Goal: Transaction & Acquisition: Book appointment/travel/reservation

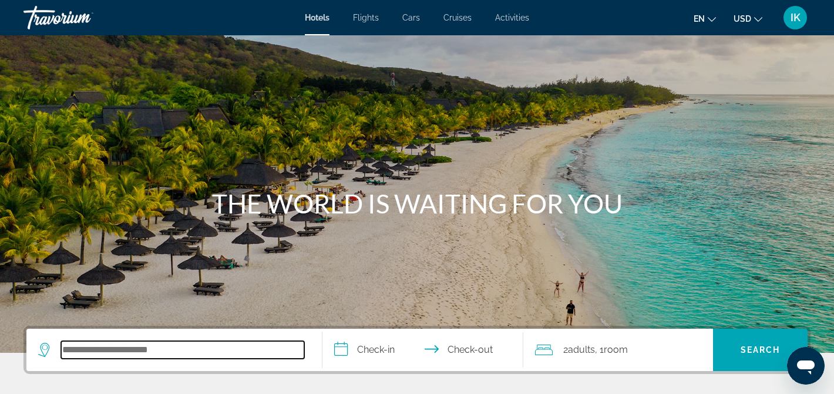
click at [102, 354] on input "Search hotel destination" at bounding box center [182, 350] width 243 height 18
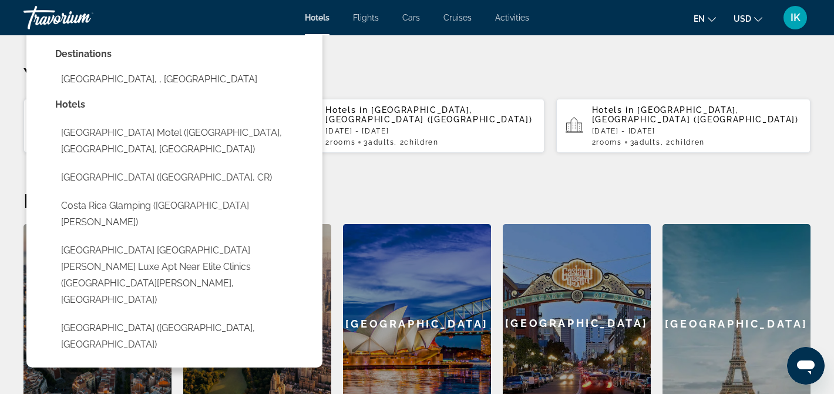
scroll to position [344, 0]
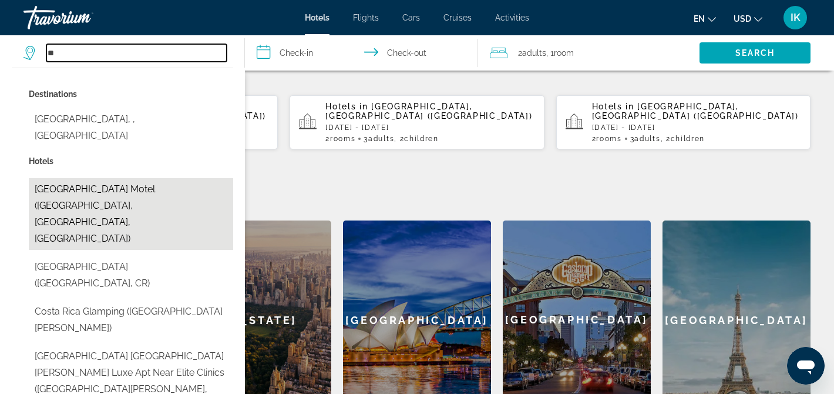
type input "*"
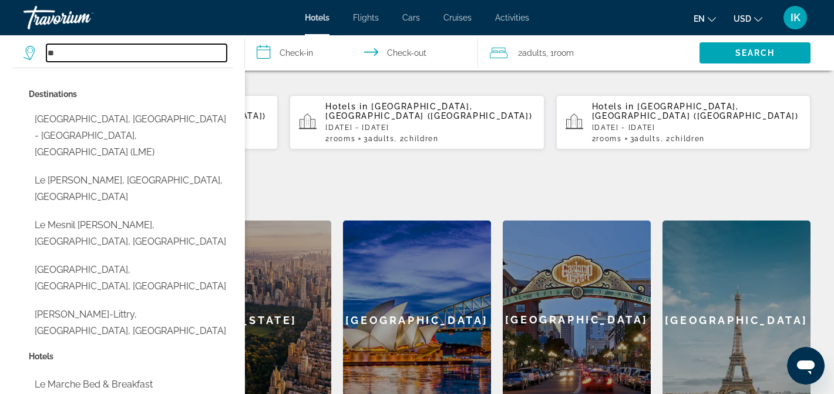
type input "*"
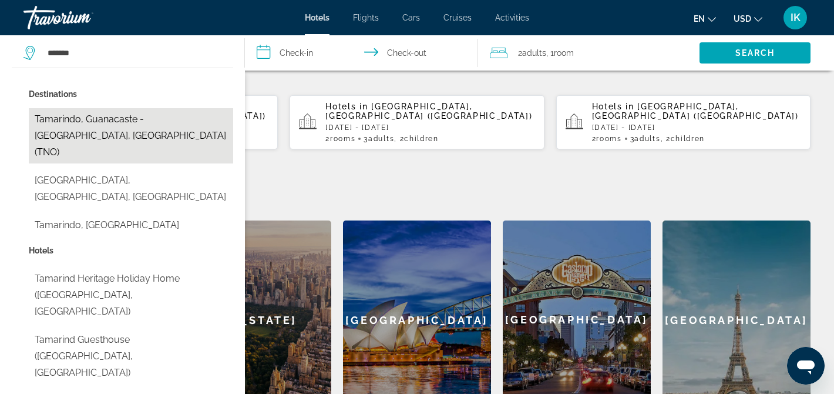
click at [57, 130] on button "Tamarindo, Guanacaste - [GEOGRAPHIC_DATA], [GEOGRAPHIC_DATA] (TNO)" at bounding box center [131, 135] width 204 height 55
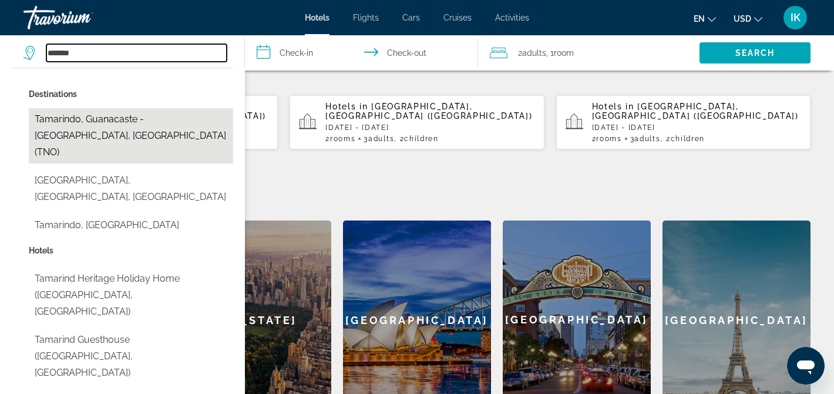
type input "**********"
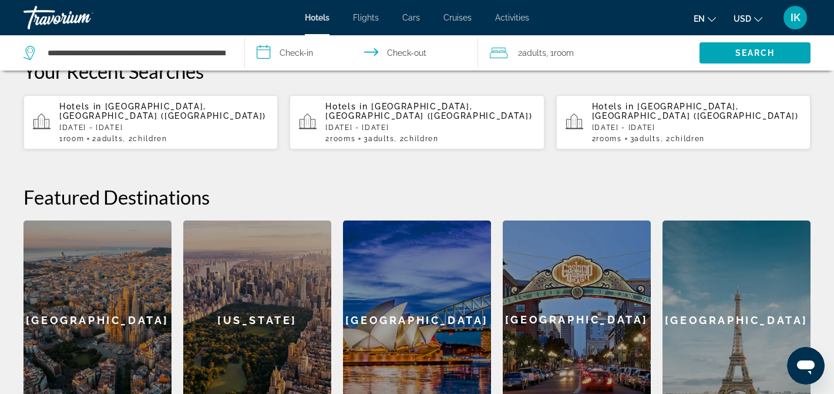
click at [280, 59] on input "**********" at bounding box center [364, 54] width 238 height 39
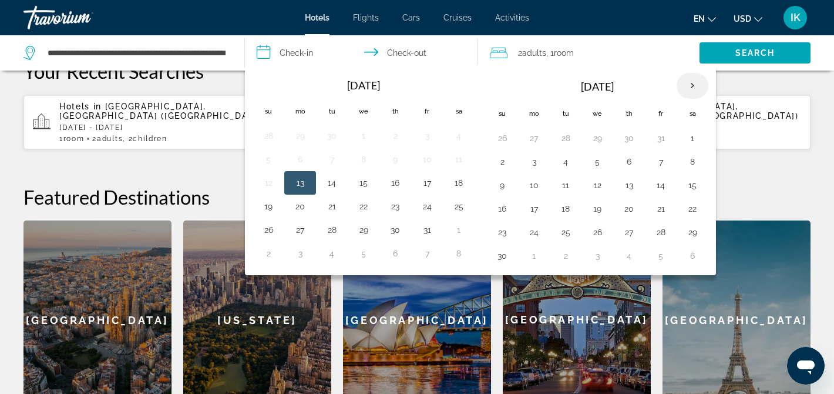
click at [693, 90] on th "Next month" at bounding box center [693, 86] width 32 height 26
click at [630, 215] on button "19" at bounding box center [629, 208] width 19 height 16
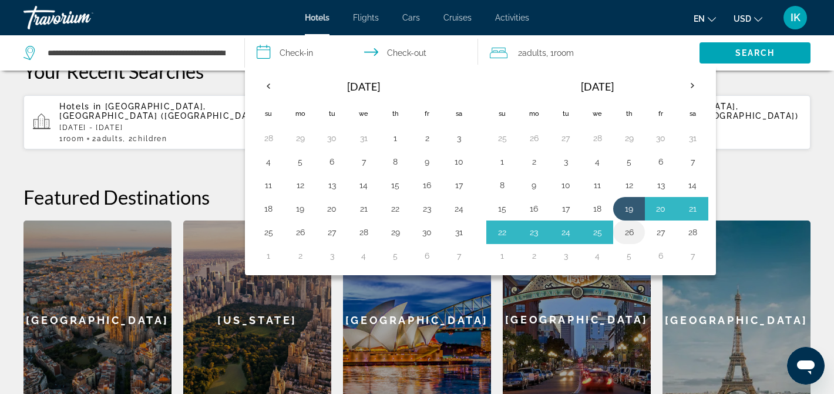
click at [632, 230] on button "26" at bounding box center [629, 232] width 19 height 16
type input "**********"
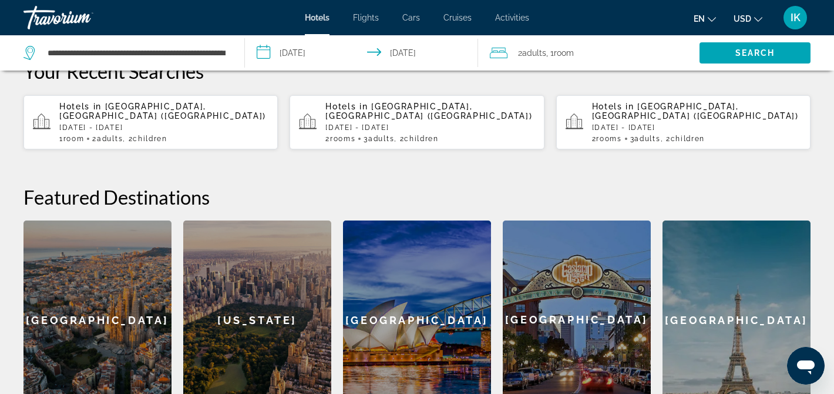
click at [531, 51] on span "Adults" at bounding box center [534, 52] width 24 height 9
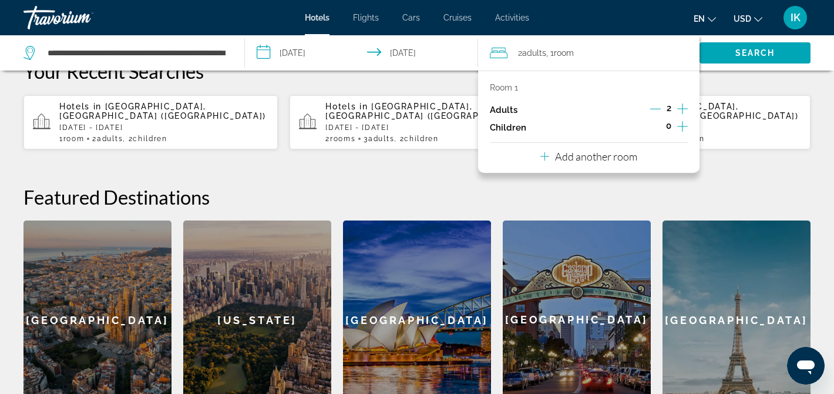
click at [687, 131] on icon "Increment children" at bounding box center [683, 126] width 11 height 14
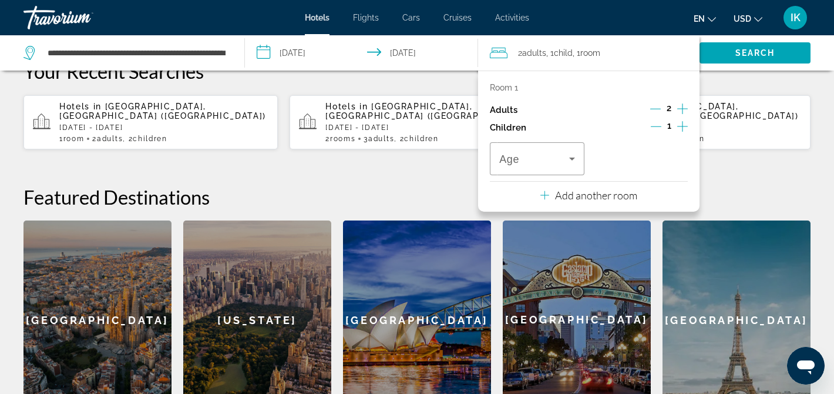
click at [687, 131] on icon "Increment children" at bounding box center [683, 126] width 11 height 14
click at [575, 166] on icon "Travelers: 2 adults, 2 children" at bounding box center [572, 159] width 14 height 14
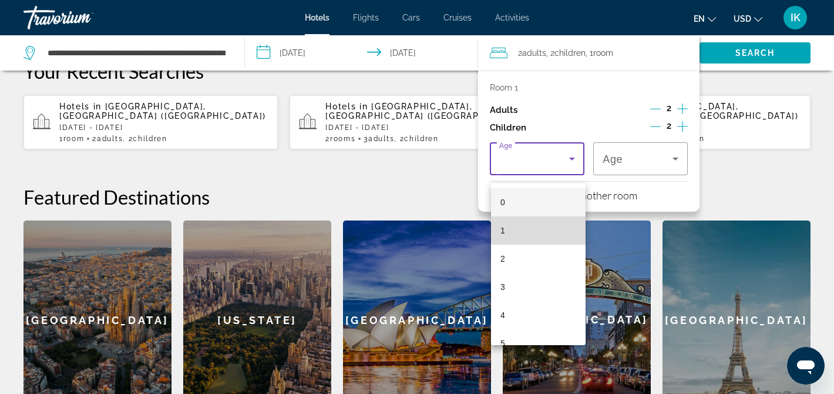
click at [514, 222] on mat-option "1" at bounding box center [538, 230] width 95 height 28
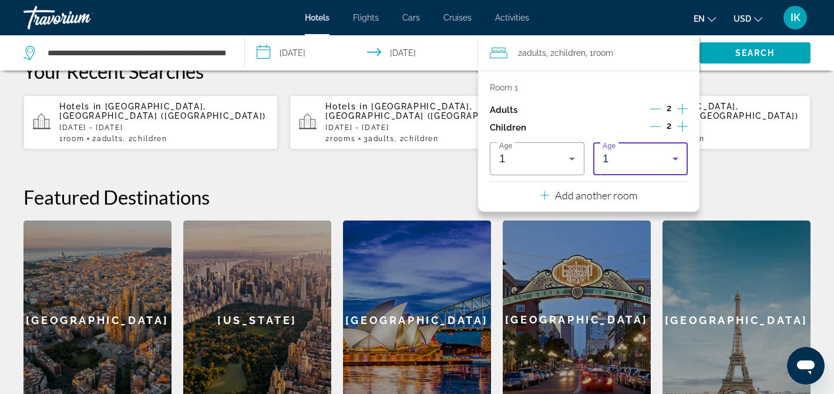
click at [660, 165] on div "1" at bounding box center [638, 159] width 70 height 14
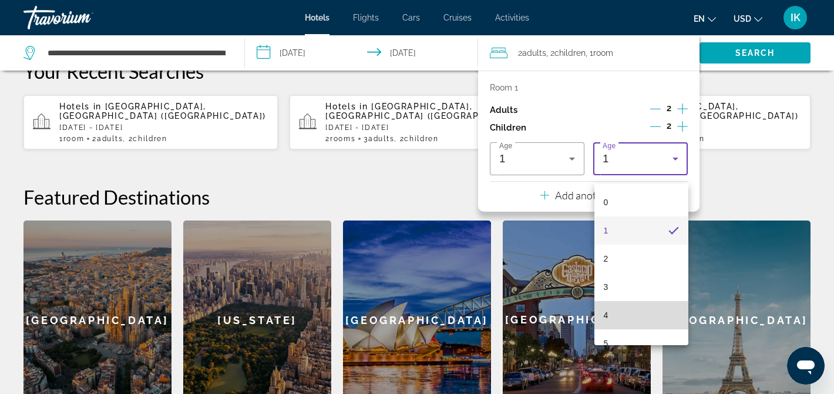
click at [612, 318] on mat-option "4" at bounding box center [642, 315] width 95 height 28
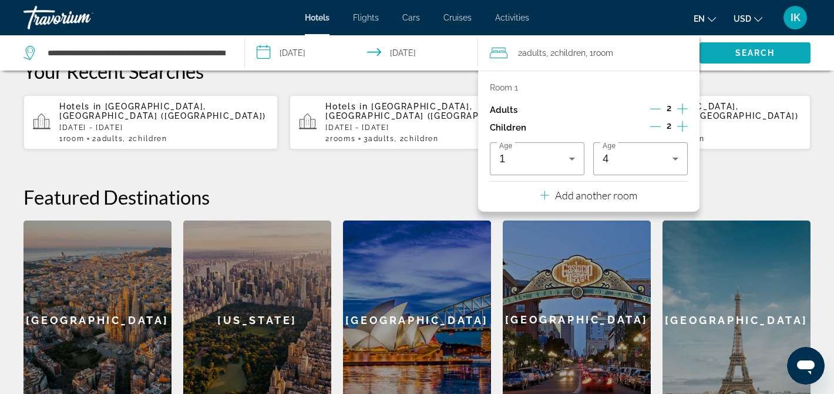
click at [725, 55] on span "Search" at bounding box center [755, 53] width 111 height 28
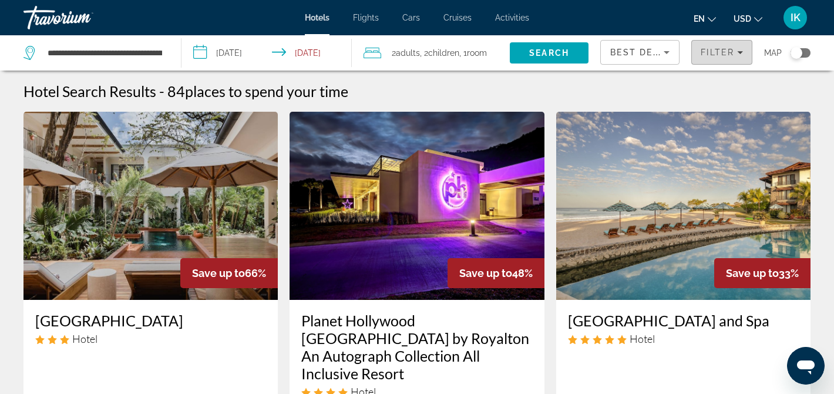
click at [705, 58] on span "Filters" at bounding box center [722, 52] width 60 height 28
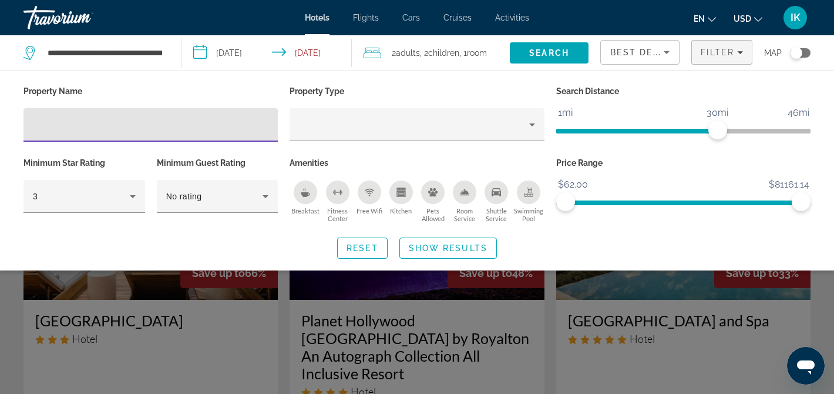
type input "*"
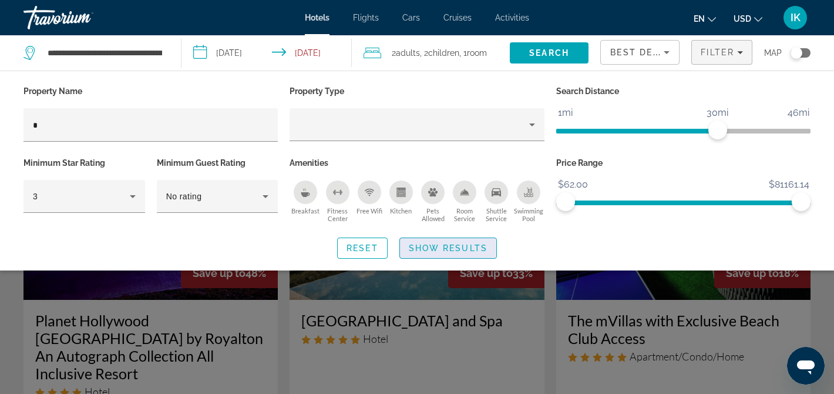
click at [420, 251] on span "Show Results" at bounding box center [448, 247] width 79 height 9
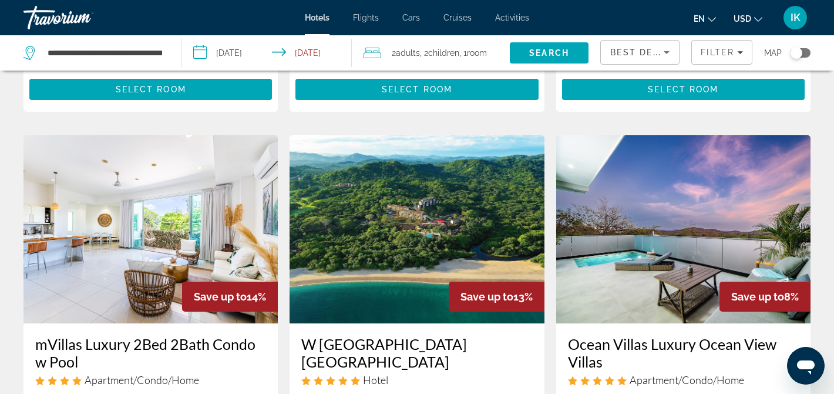
scroll to position [500, 0]
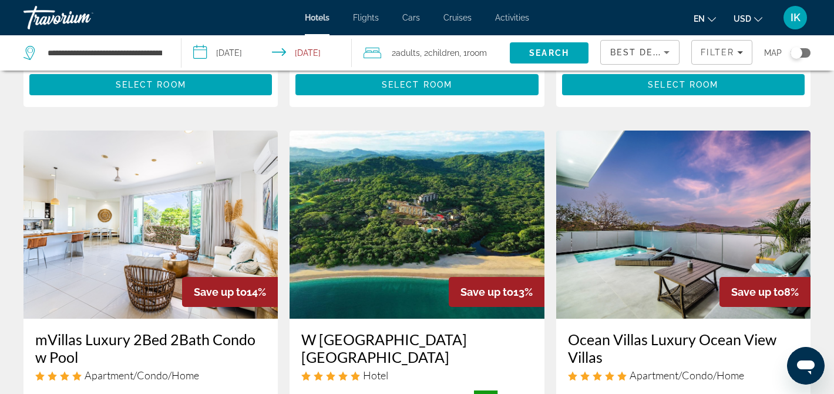
click at [370, 330] on h3 "W [GEOGRAPHIC_DATA] [GEOGRAPHIC_DATA]" at bounding box center [416, 347] width 231 height 35
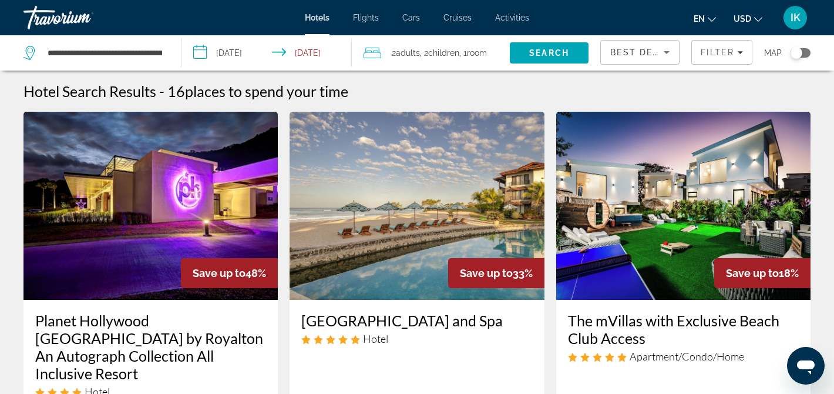
click at [646, 61] on div "Best Deals" at bounding box center [640, 57] width 59 height 33
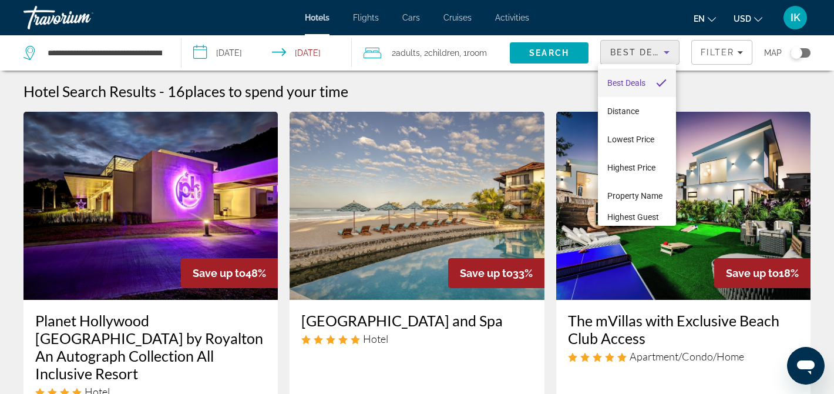
click at [705, 46] on div at bounding box center [417, 197] width 834 height 394
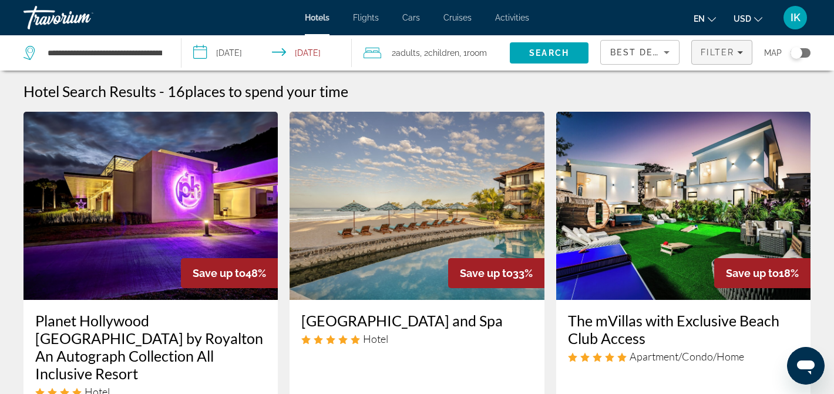
click at [705, 46] on span "Filters" at bounding box center [722, 52] width 60 height 28
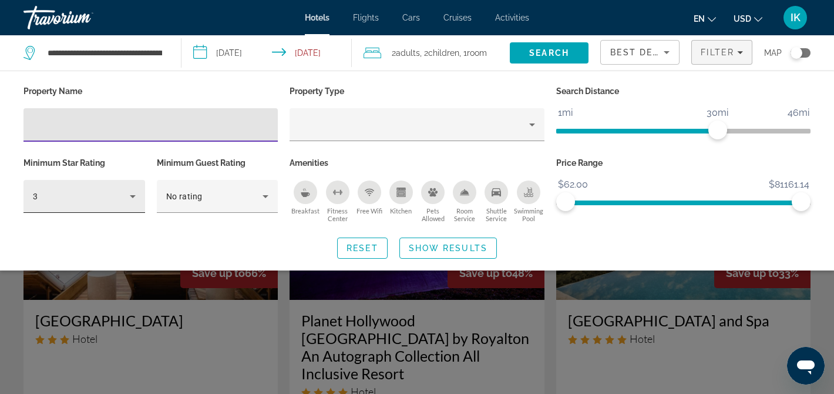
click at [132, 199] on icon "Hotel Filters" at bounding box center [133, 196] width 14 height 14
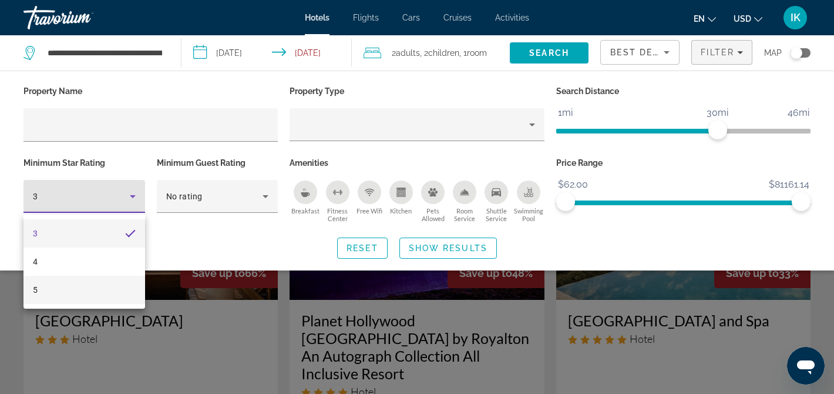
click at [53, 283] on mat-option "5" at bounding box center [85, 290] width 122 height 28
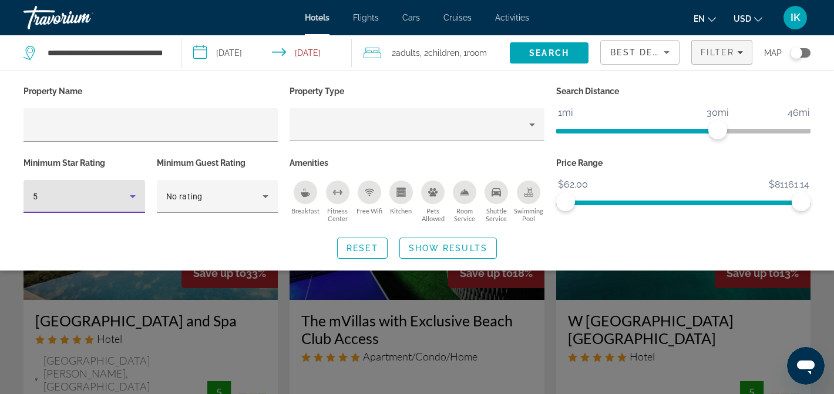
click at [420, 249] on span "Show Results" at bounding box center [448, 247] width 79 height 9
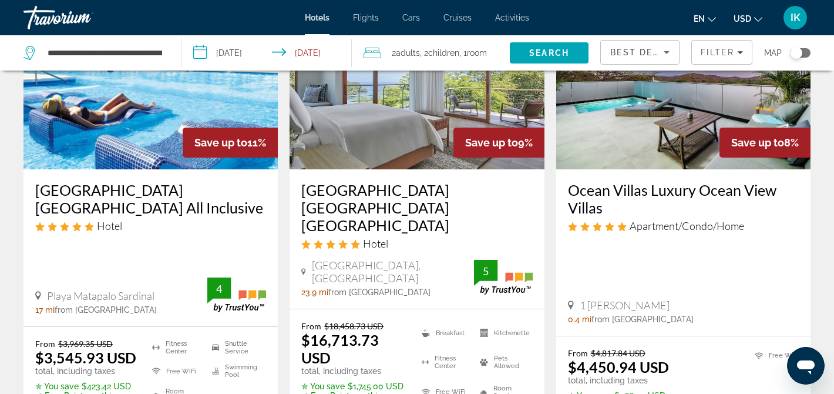
scroll to position [599, 0]
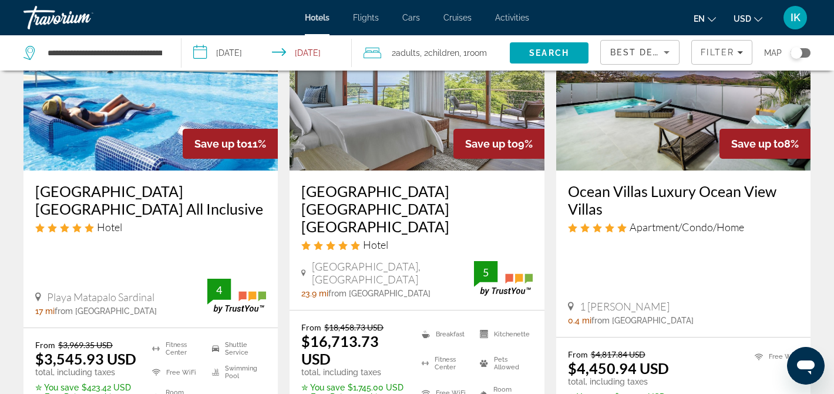
click at [112, 122] on img "Main content" at bounding box center [151, 76] width 254 height 188
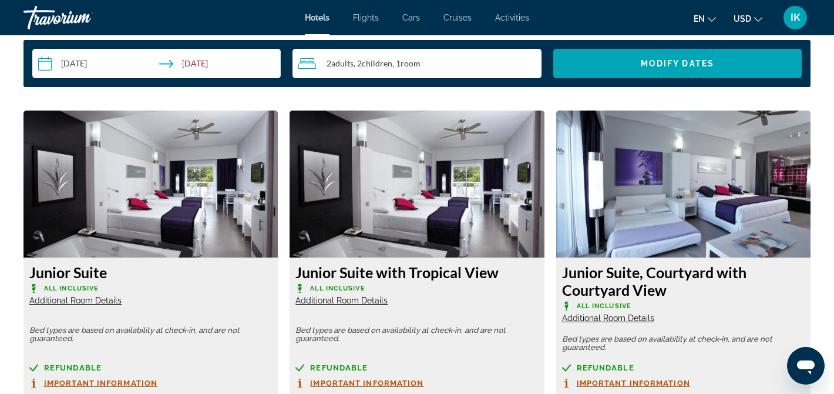
scroll to position [1553, 0]
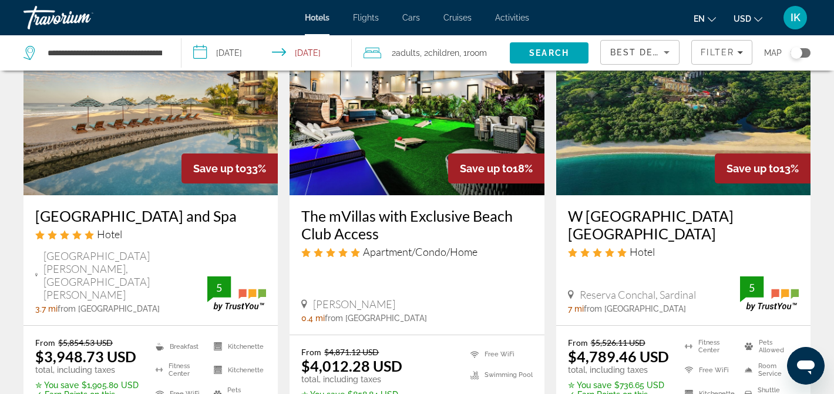
scroll to position [103, 0]
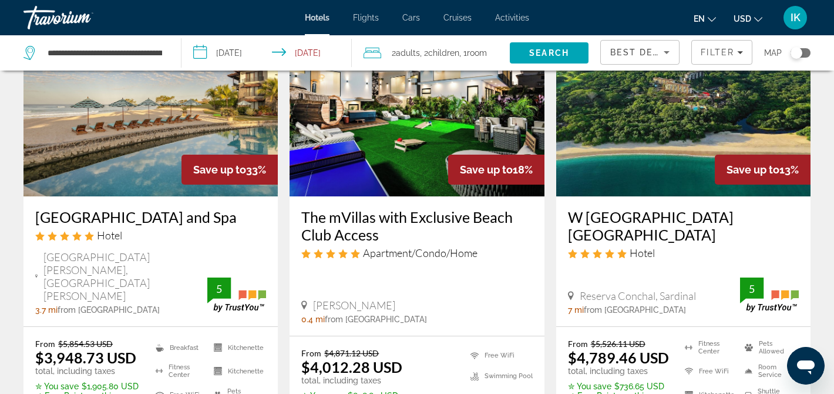
click at [167, 115] on img "Main content" at bounding box center [151, 102] width 254 height 188
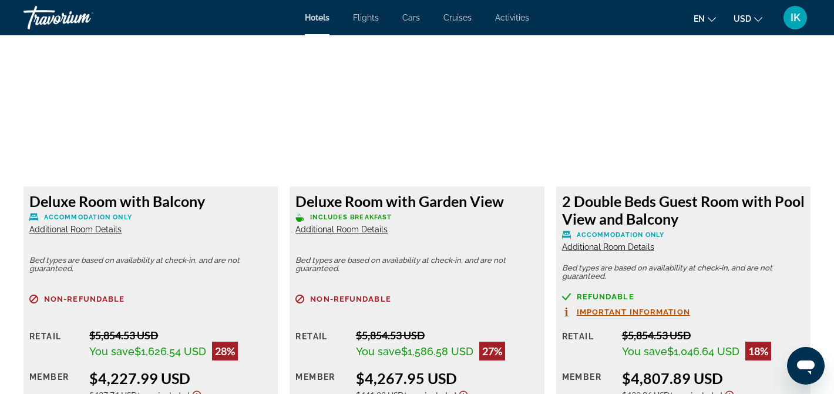
scroll to position [1895, 0]
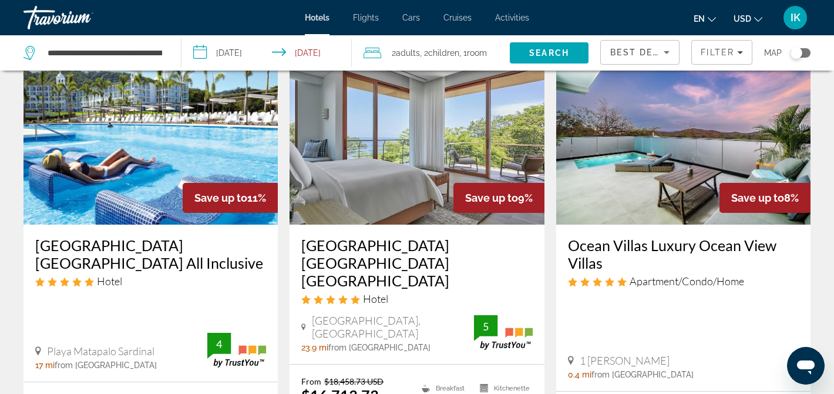
scroll to position [543, 0]
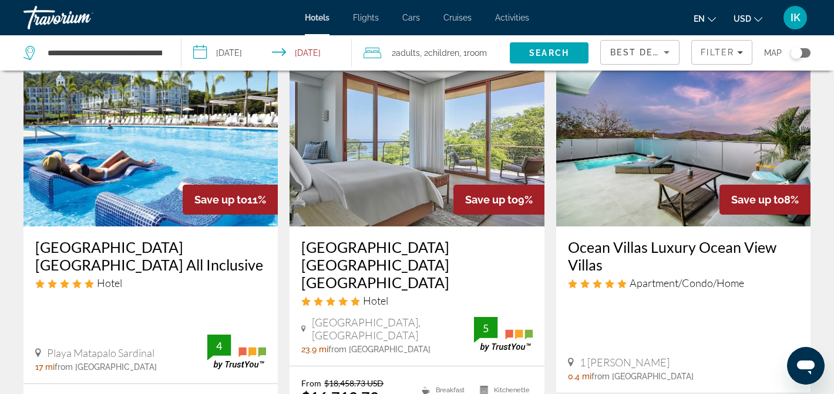
click at [403, 177] on img "Main content" at bounding box center [417, 132] width 254 height 188
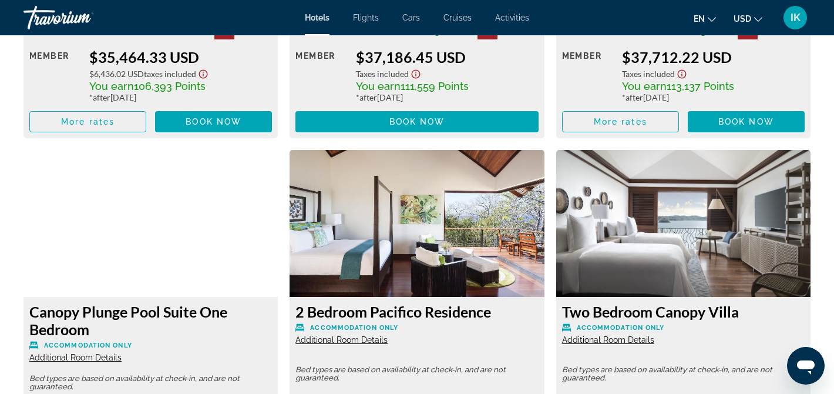
scroll to position [2900, 0]
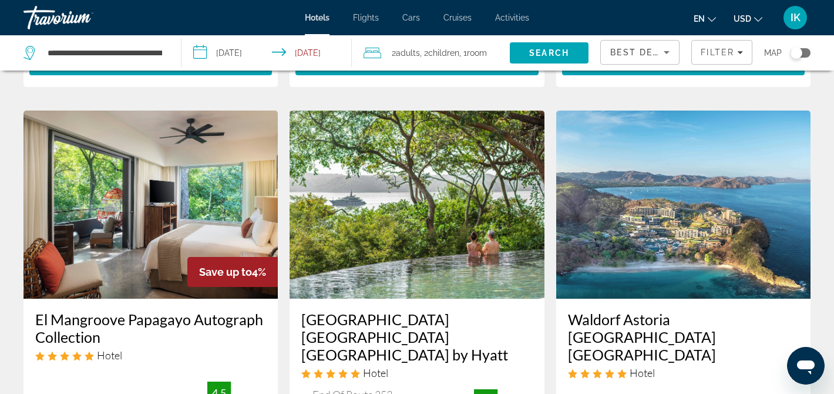
scroll to position [965, 0]
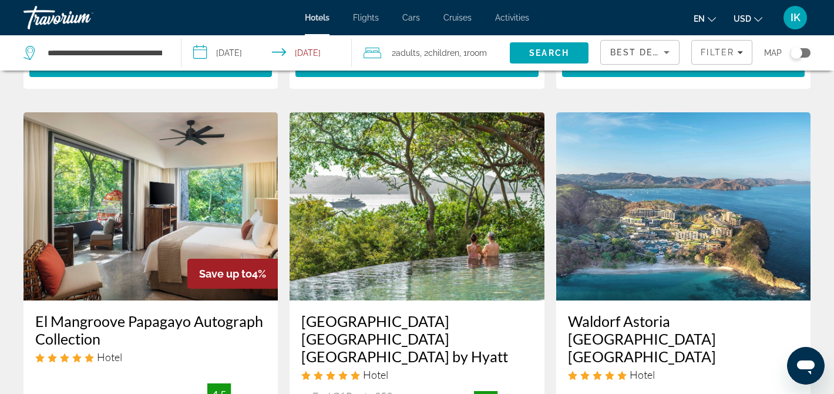
click at [421, 234] on img "Main content" at bounding box center [417, 206] width 254 height 188
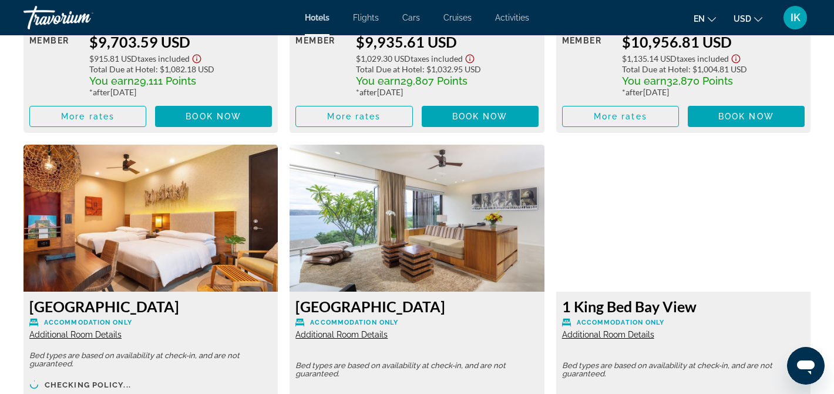
scroll to position [1972, 0]
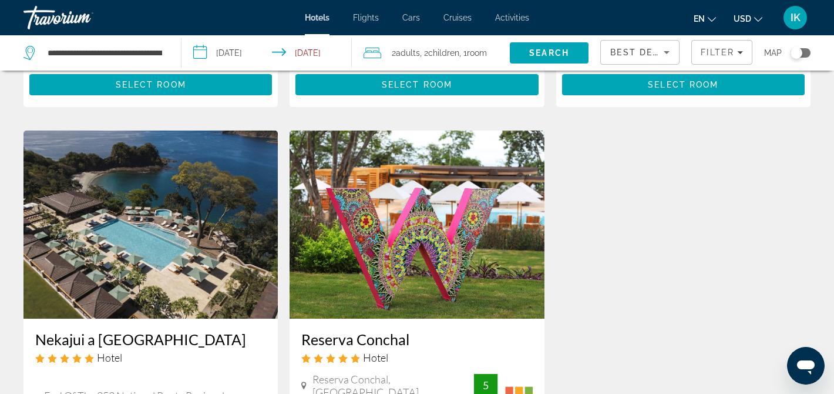
scroll to position [1418, 0]
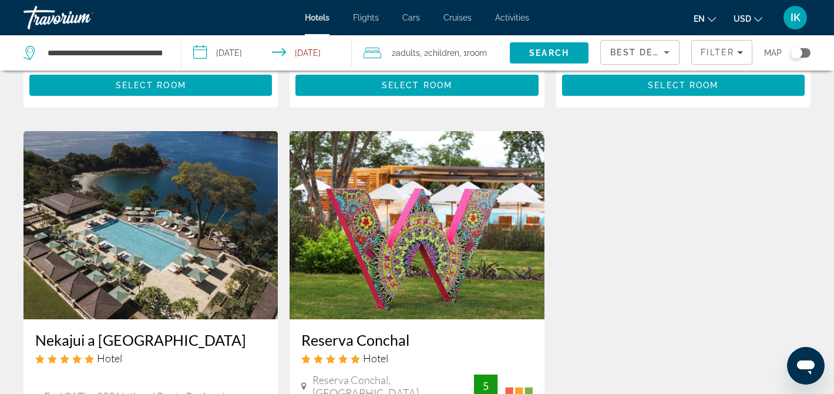
click at [227, 211] on img "Main content" at bounding box center [151, 225] width 254 height 188
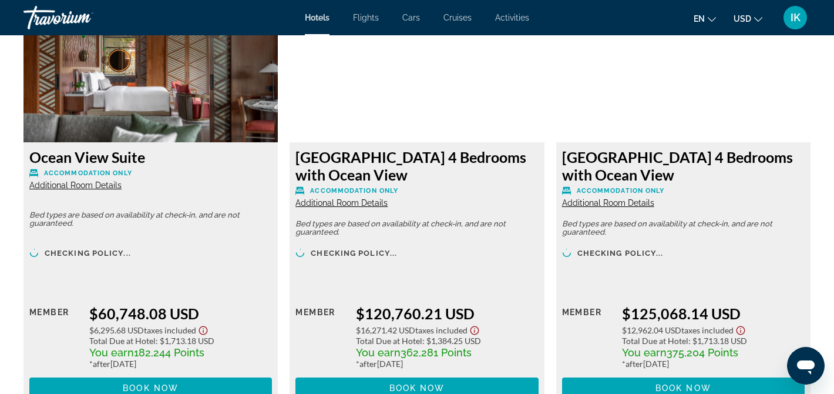
scroll to position [2823, 0]
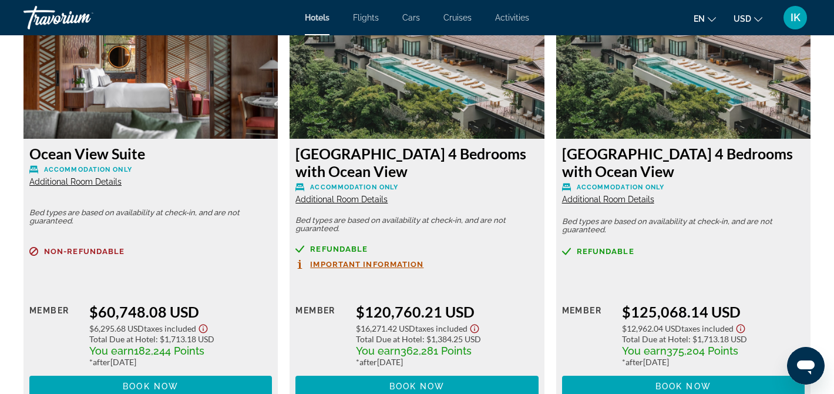
click at [426, 95] on img "Main content" at bounding box center [417, 65] width 254 height 147
click at [380, 173] on h3 "[GEOGRAPHIC_DATA] 4 Bedrooms with Ocean View" at bounding box center [417, 162] width 243 height 35
click at [341, 172] on h3 "[GEOGRAPHIC_DATA] 4 Bedrooms with Ocean View" at bounding box center [417, 162] width 243 height 35
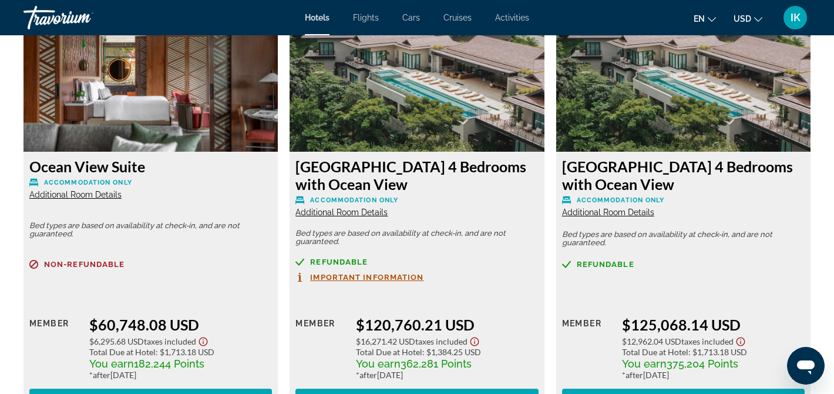
scroll to position [2812, 0]
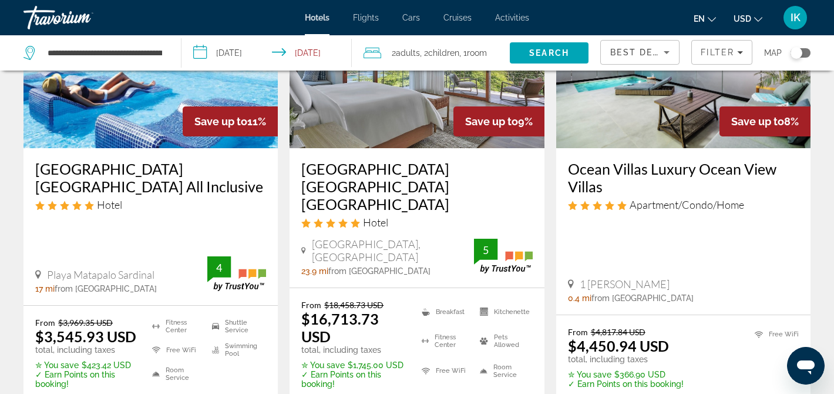
scroll to position [643, 0]
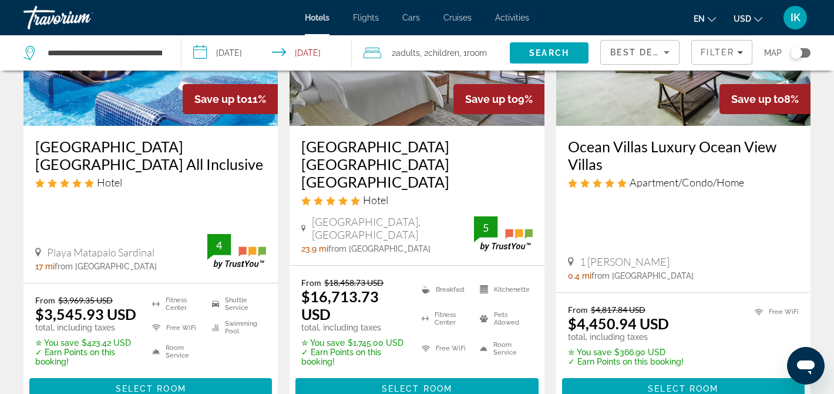
click at [167, 88] on img "Main content" at bounding box center [151, 32] width 254 height 188
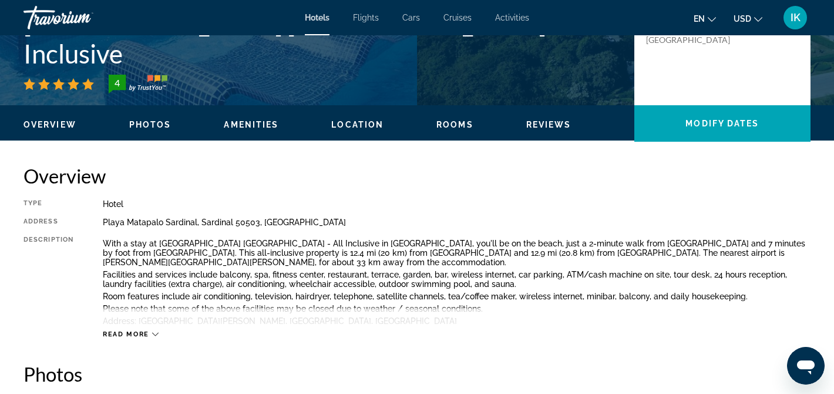
scroll to position [311, 0]
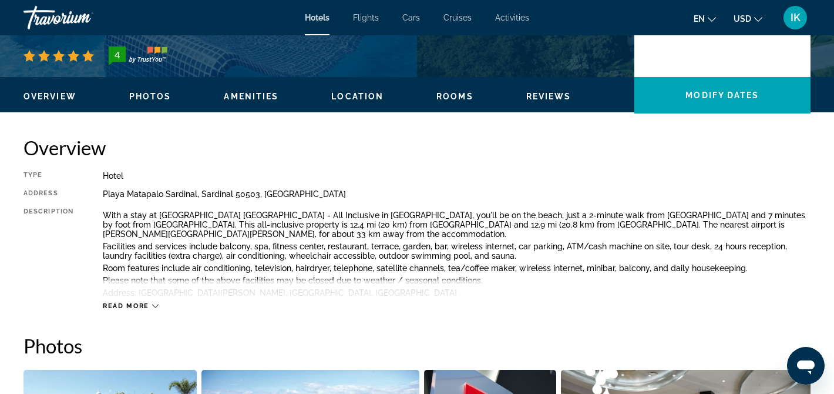
click at [153, 304] on icon "Main content" at bounding box center [155, 306] width 6 height 6
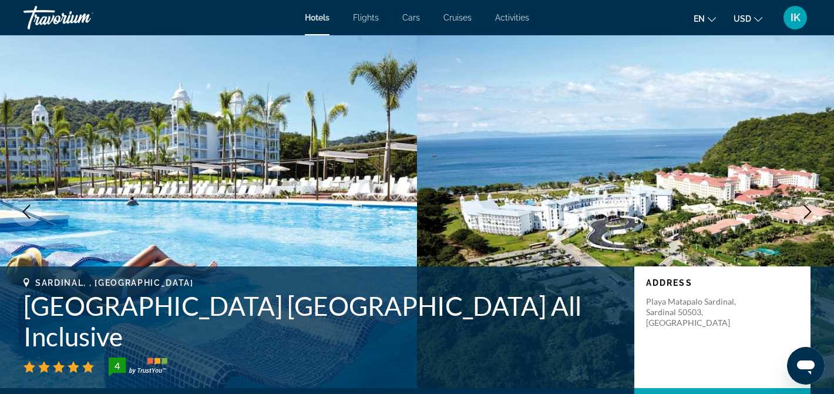
scroll to position [0, 0]
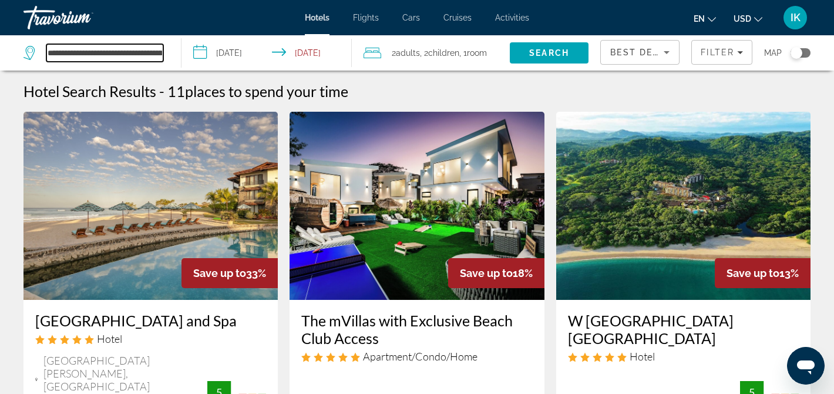
click at [149, 55] on input "**********" at bounding box center [104, 53] width 117 height 18
click at [150, 52] on input "**********" at bounding box center [104, 53] width 117 height 18
click at [142, 61] on input "**********" at bounding box center [104, 53] width 117 height 18
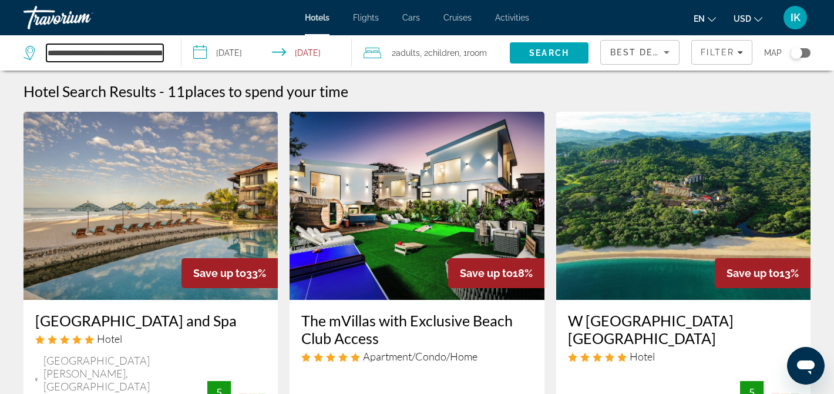
click at [142, 61] on input "**********" at bounding box center [104, 53] width 117 height 18
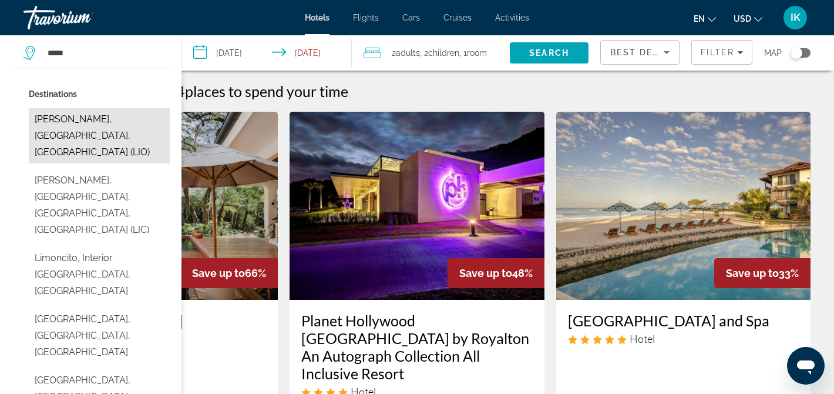
click at [81, 128] on button "[PERSON_NAME], [GEOGRAPHIC_DATA], [GEOGRAPHIC_DATA] (LIO)" at bounding box center [99, 135] width 141 height 55
type input "**********"
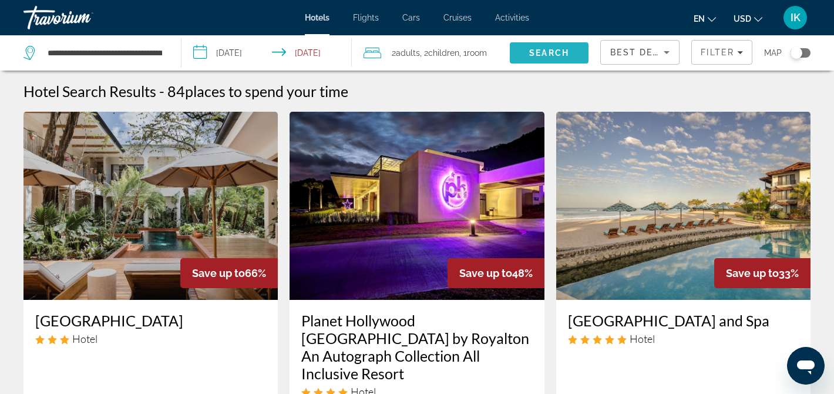
click at [540, 55] on span "Search" at bounding box center [549, 52] width 40 height 9
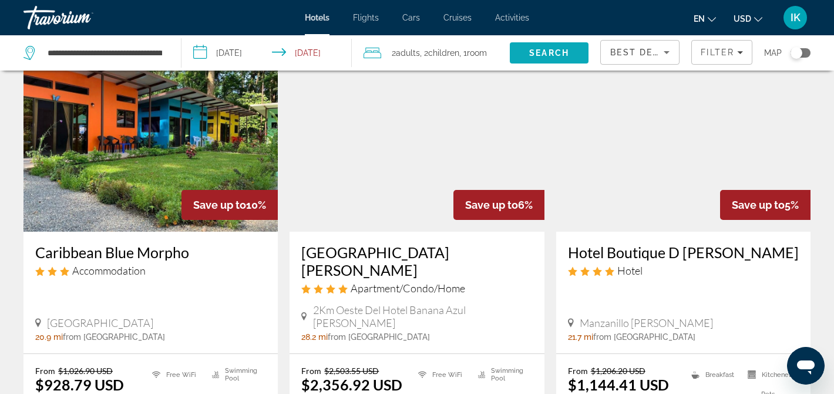
scroll to position [61, 0]
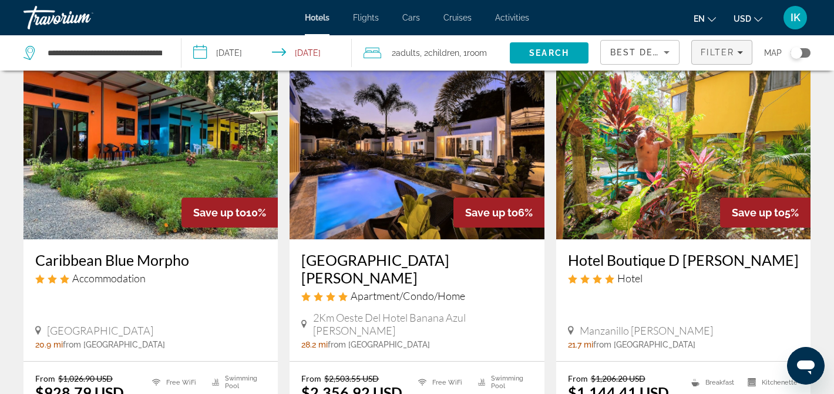
click at [719, 56] on span "Filter" at bounding box center [717, 52] width 33 height 9
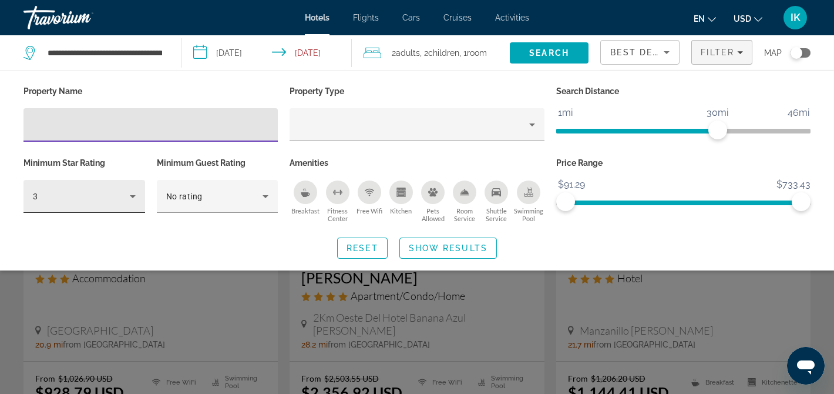
click at [136, 192] on icon "Hotel Filters" at bounding box center [133, 196] width 14 height 14
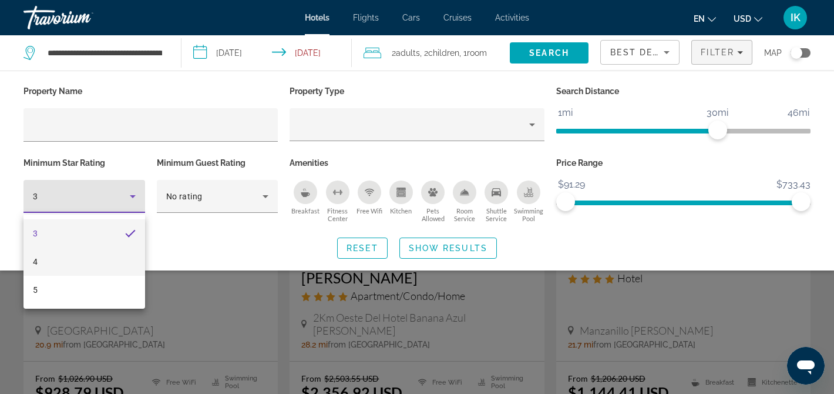
click at [50, 260] on mat-option "4" at bounding box center [85, 261] width 122 height 28
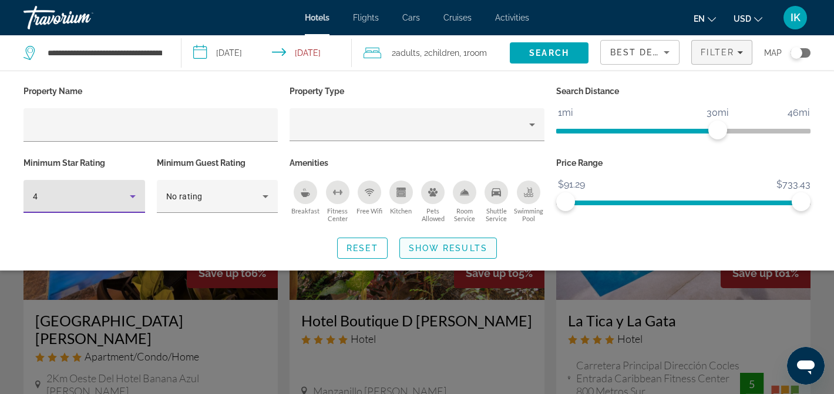
click at [481, 253] on span "Show Results" at bounding box center [448, 247] width 79 height 9
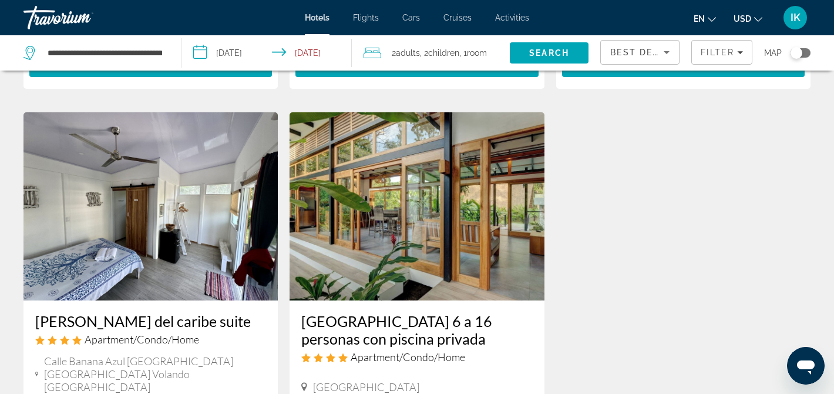
scroll to position [473, 0]
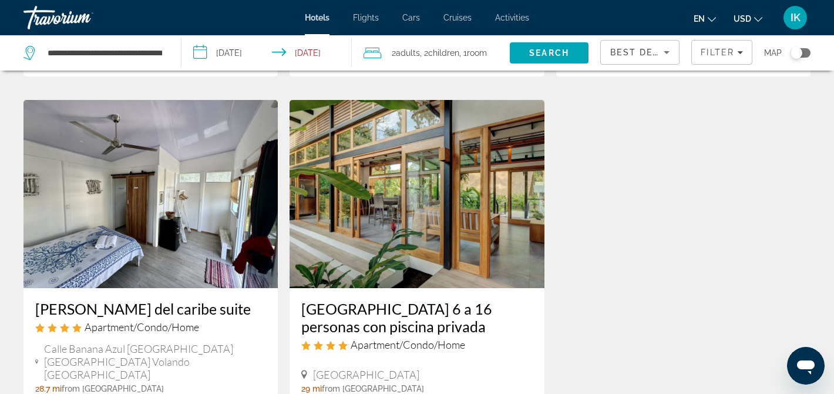
click at [400, 228] on img "Main content" at bounding box center [417, 194] width 254 height 188
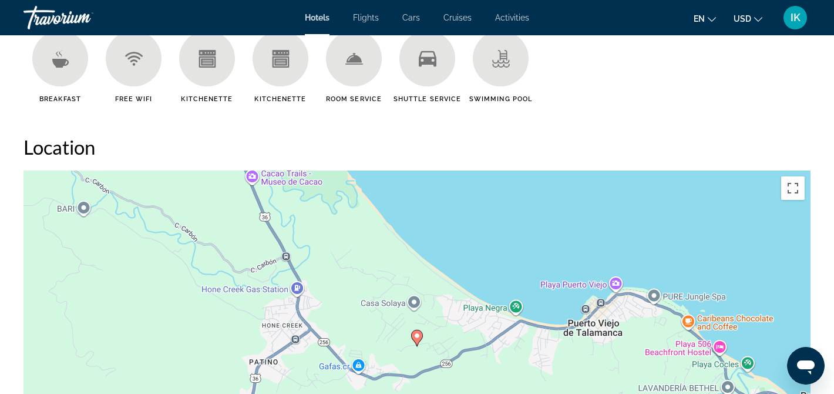
scroll to position [957, 0]
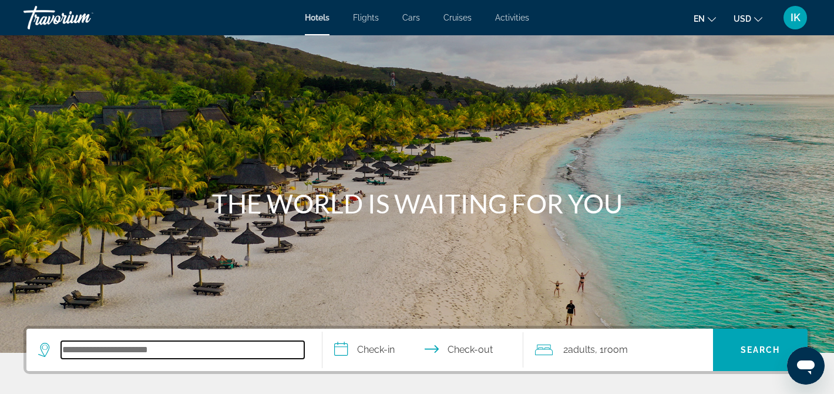
click at [168, 346] on input "Search hotel destination" at bounding box center [182, 350] width 243 height 18
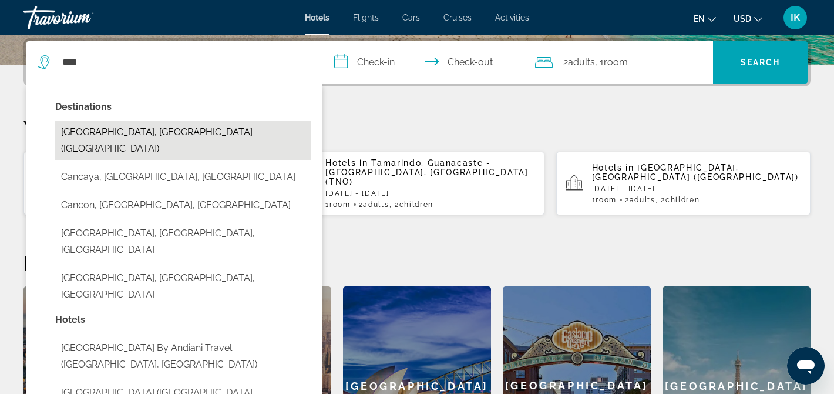
click at [129, 134] on button "[GEOGRAPHIC_DATA], [GEOGRAPHIC_DATA] ([GEOGRAPHIC_DATA])" at bounding box center [183, 140] width 256 height 39
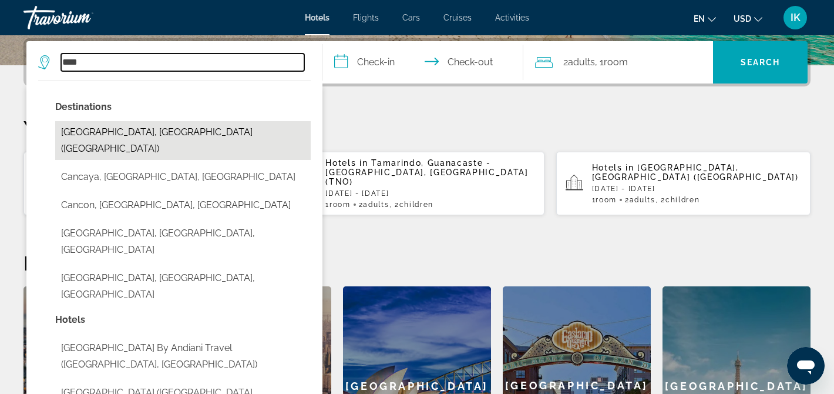
type input "**********"
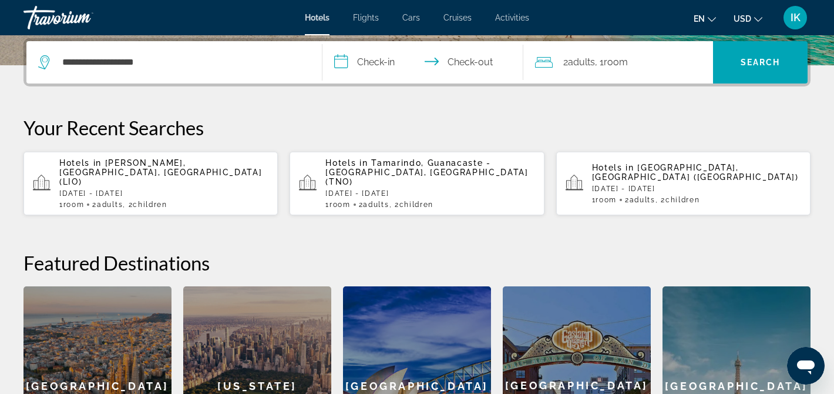
click at [370, 61] on input "**********" at bounding box center [426, 64] width 206 height 46
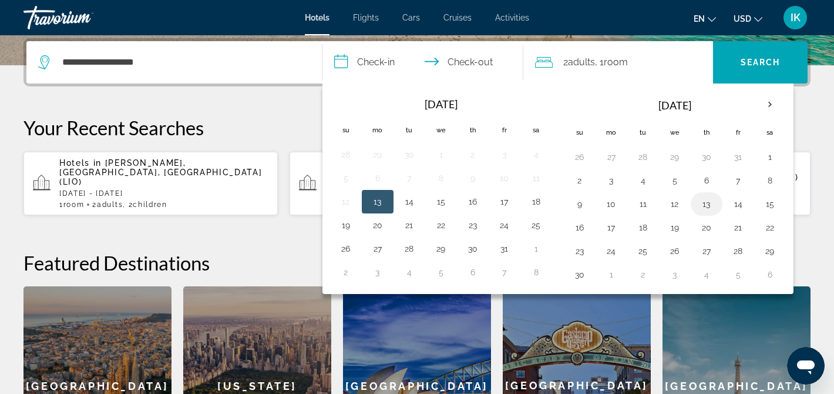
click at [707, 208] on button "13" at bounding box center [707, 204] width 19 height 16
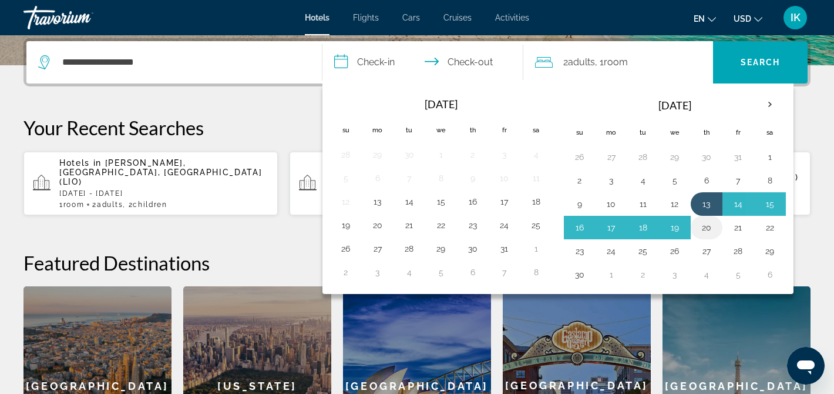
click at [710, 223] on button "20" at bounding box center [707, 227] width 19 height 16
type input "**********"
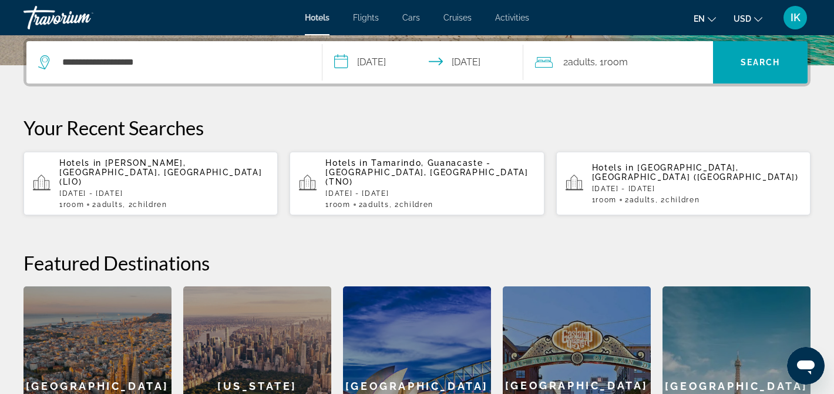
click at [607, 60] on span ", 1 Room rooms" at bounding box center [611, 62] width 33 height 16
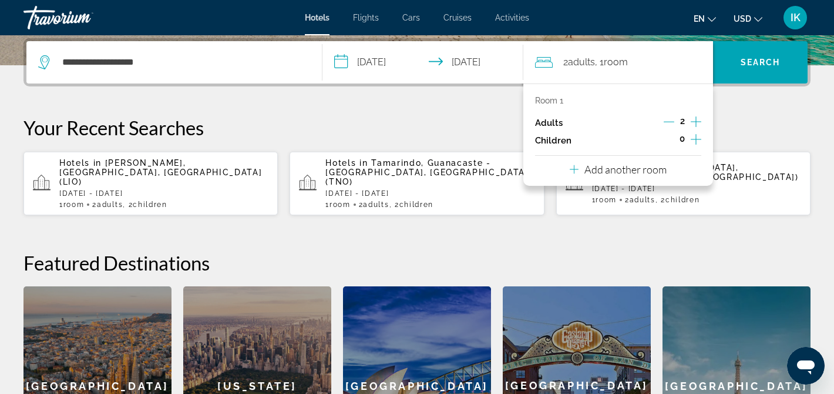
click at [698, 145] on icon "Increment children" at bounding box center [696, 139] width 11 height 14
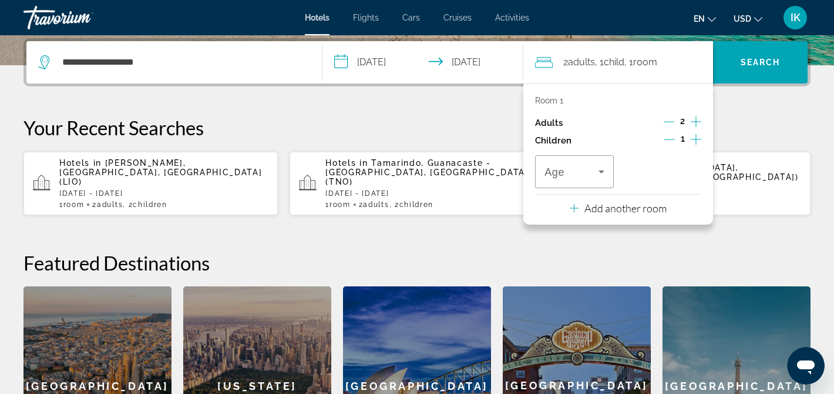
click at [698, 145] on icon "Increment children" at bounding box center [696, 139] width 11 height 14
click at [602, 179] on icon "Travelers: 2 adults, 2 children" at bounding box center [602, 172] width 14 height 14
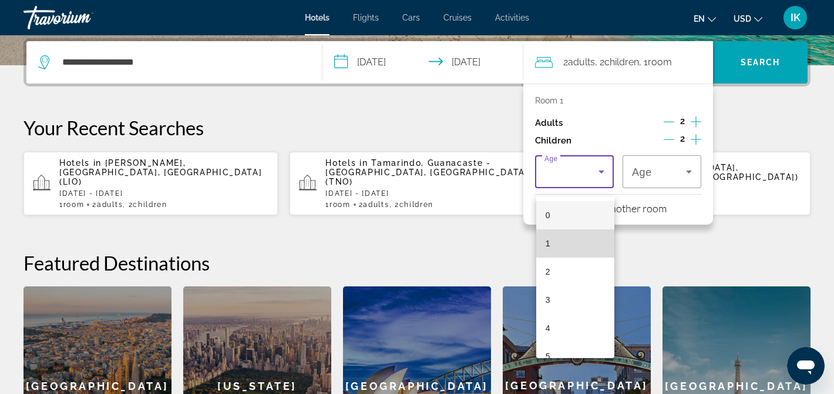
click at [559, 236] on mat-option "1" at bounding box center [576, 243] width 78 height 28
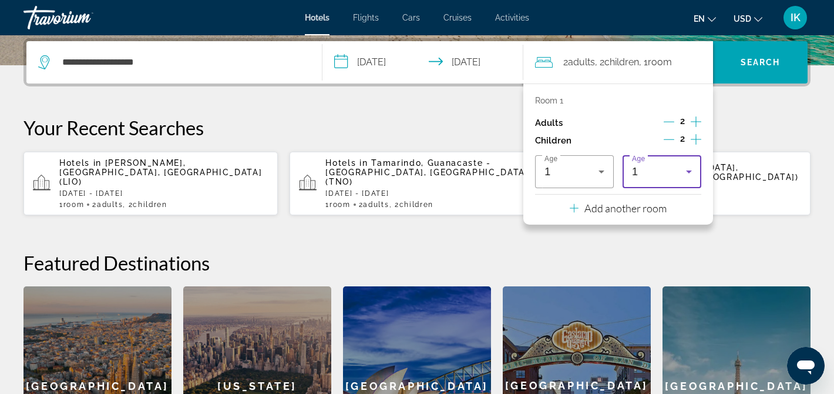
click at [644, 179] on div "1" at bounding box center [659, 172] width 54 height 14
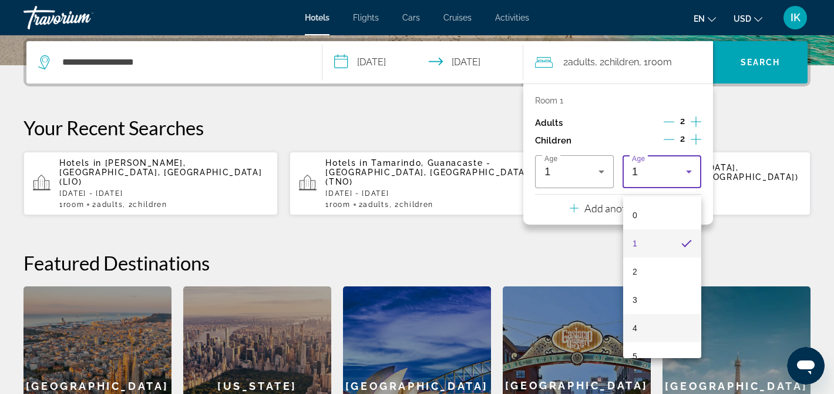
click at [635, 334] on span "4" at bounding box center [635, 328] width 5 height 14
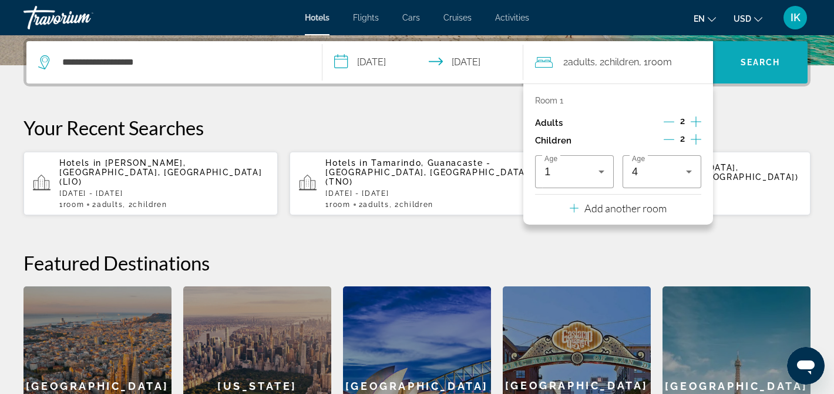
click at [748, 51] on span "Search" at bounding box center [760, 62] width 95 height 28
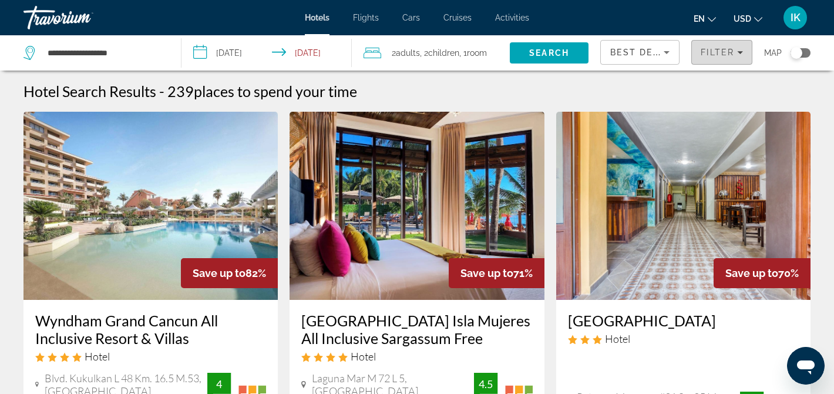
click at [695, 58] on span "Filters" at bounding box center [722, 52] width 60 height 28
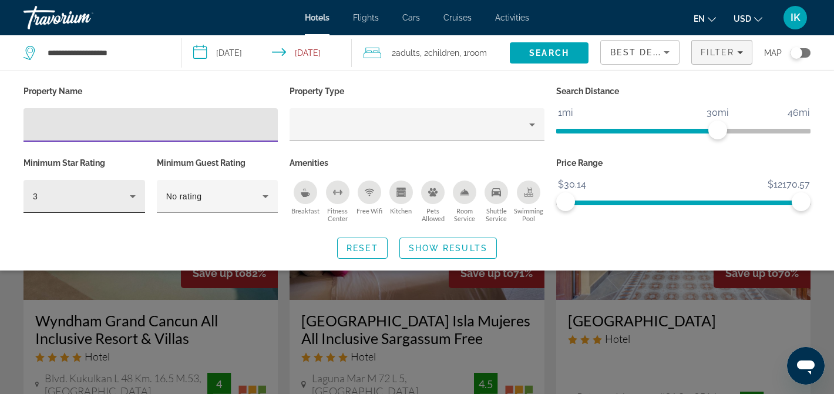
click at [110, 196] on div "3" at bounding box center [81, 196] width 97 height 14
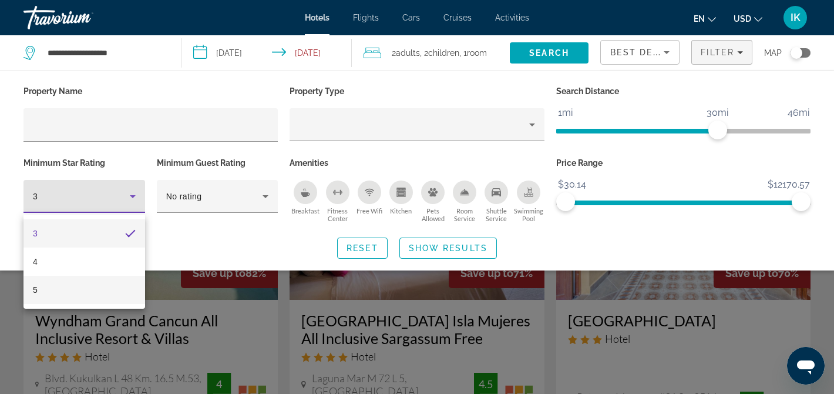
click at [66, 293] on mat-option "5" at bounding box center [85, 290] width 122 height 28
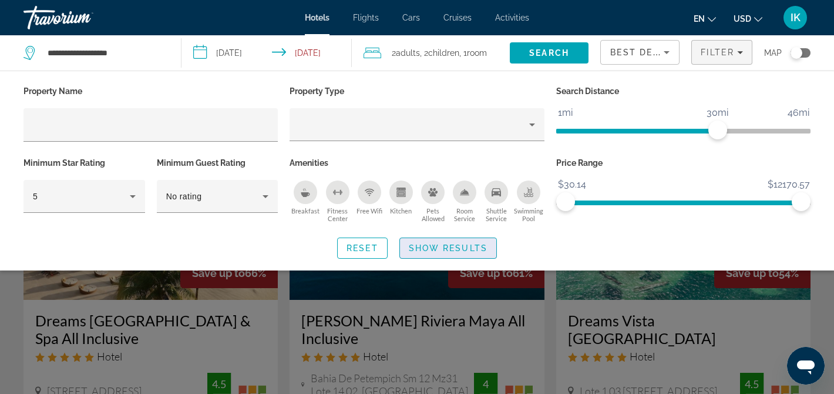
click at [438, 256] on span "Search widget" at bounding box center [448, 248] width 96 height 28
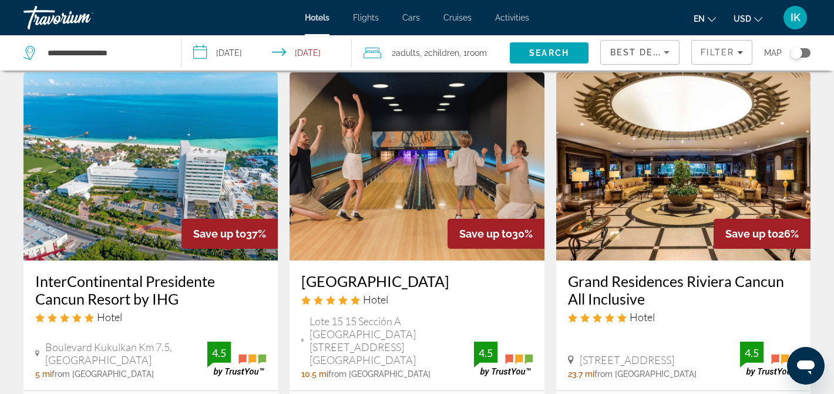
scroll to position [1014, 0]
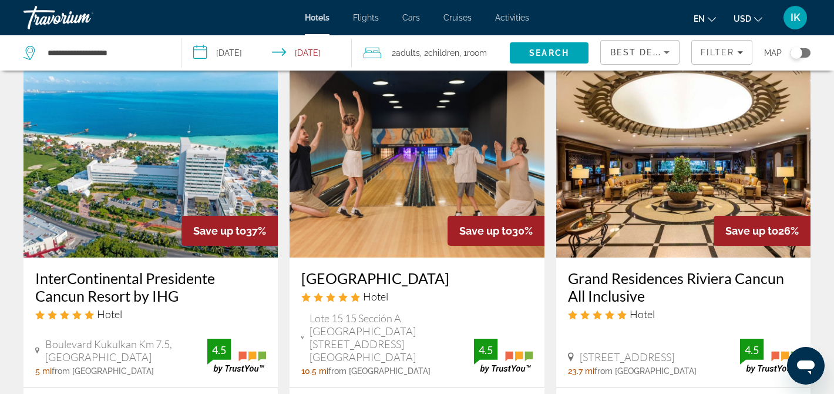
click at [418, 163] on img "Main content" at bounding box center [417, 163] width 254 height 188
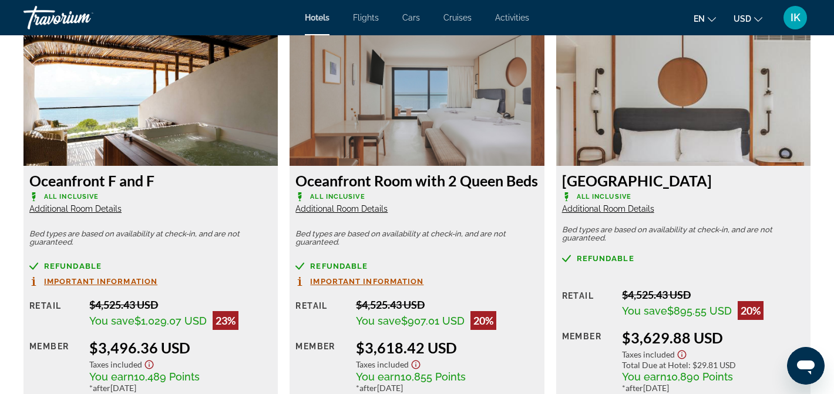
scroll to position [2002, 0]
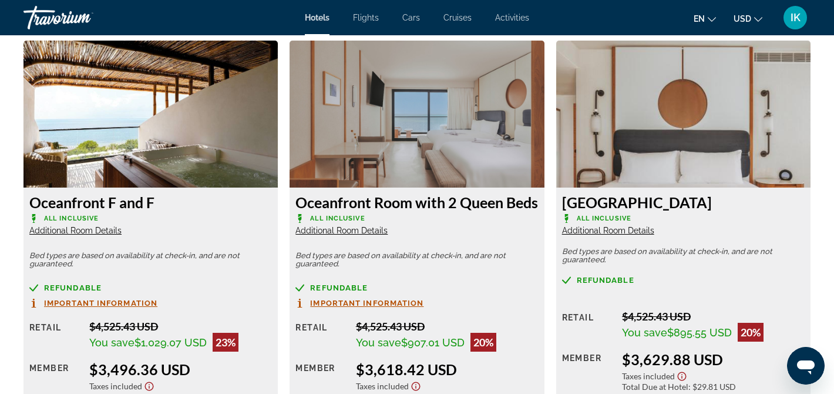
click at [222, 124] on img "Main content" at bounding box center [151, 114] width 254 height 147
click at [115, 177] on img "Main content" at bounding box center [151, 114] width 254 height 147
click at [104, 211] on h3 "Oceanfront F and F" at bounding box center [150, 202] width 243 height 18
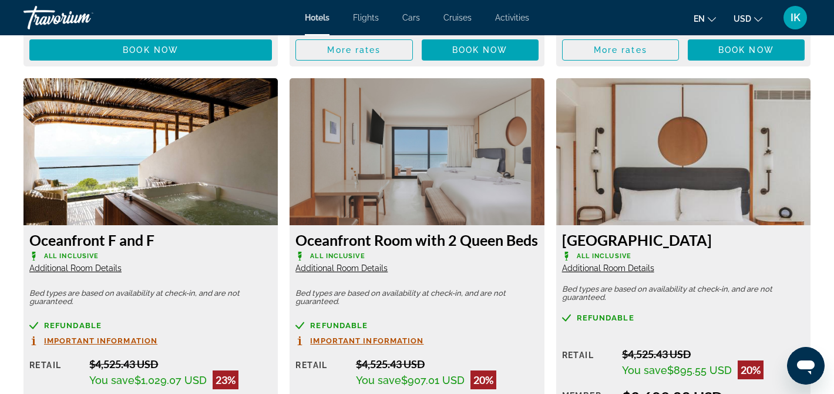
scroll to position [1971, 0]
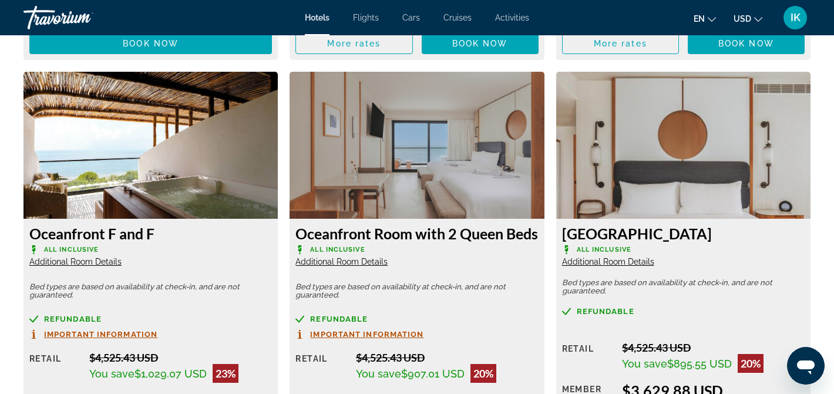
click at [193, 170] on img "Main content" at bounding box center [151, 145] width 254 height 147
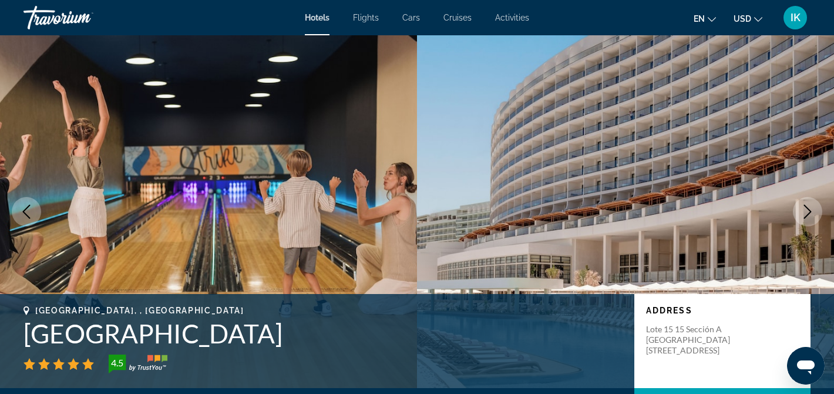
scroll to position [0, 0]
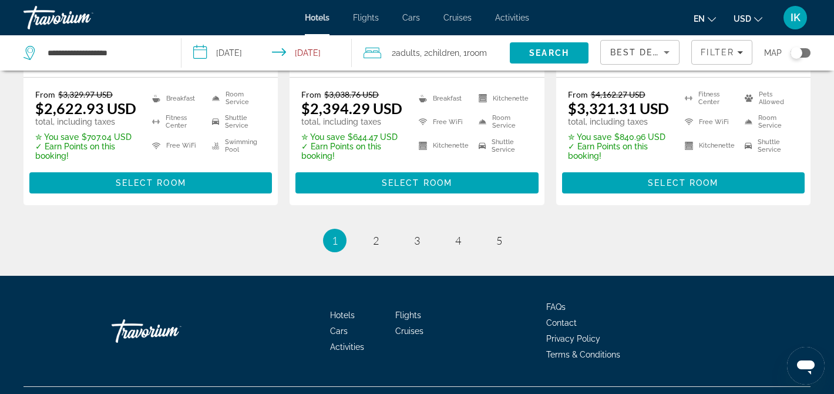
scroll to position [1803, 0]
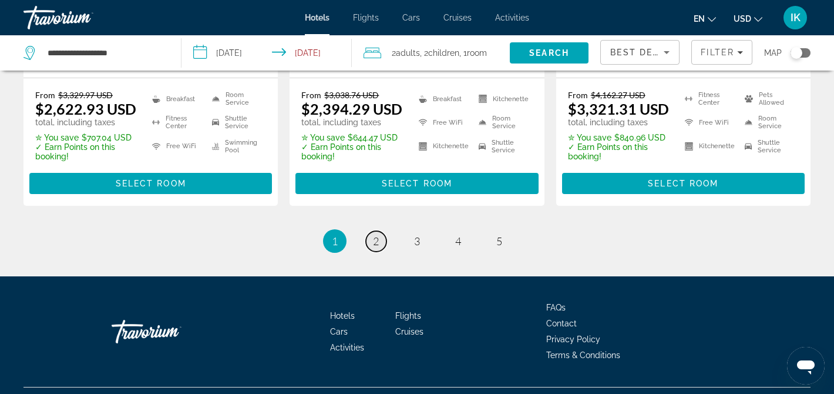
click at [377, 234] on span "2" at bounding box center [376, 240] width 6 height 13
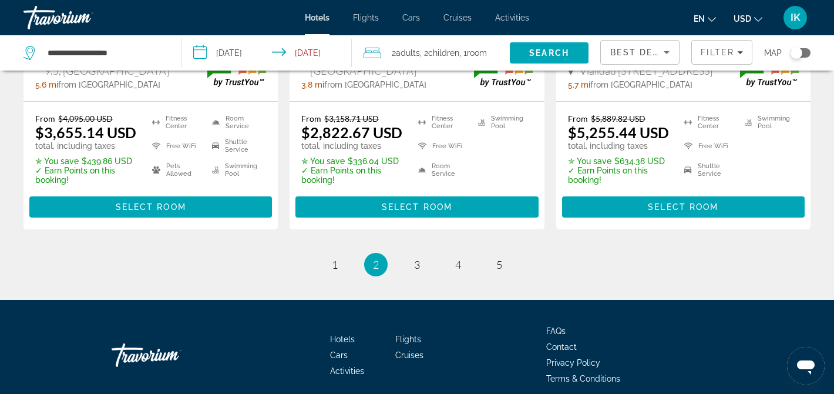
scroll to position [1785, 0]
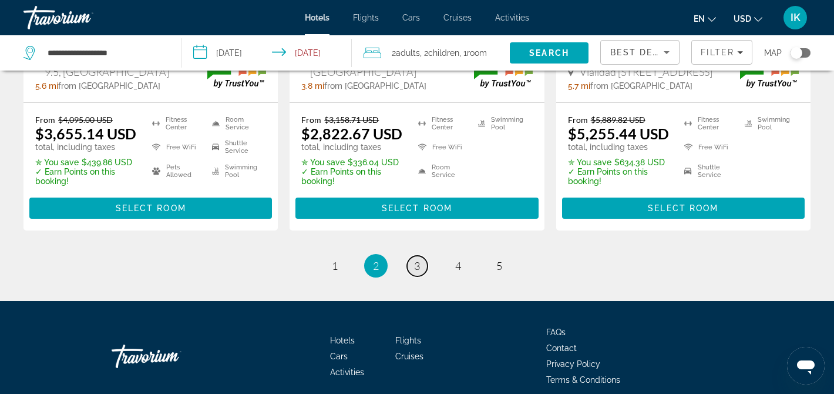
click at [422, 256] on link "page 3" at bounding box center [417, 266] width 21 height 21
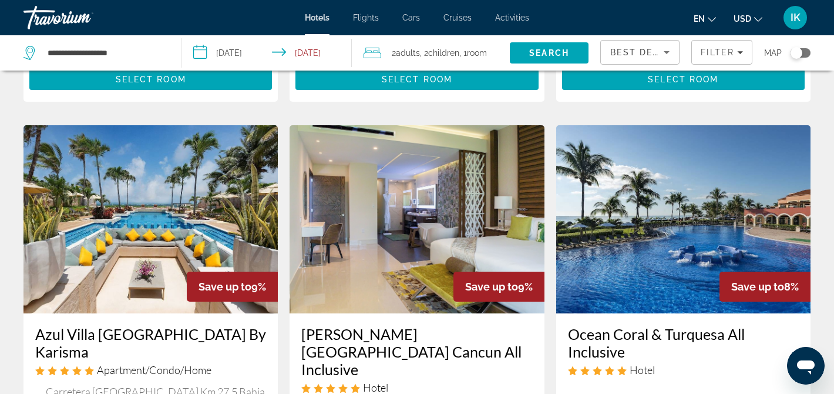
scroll to position [460, 0]
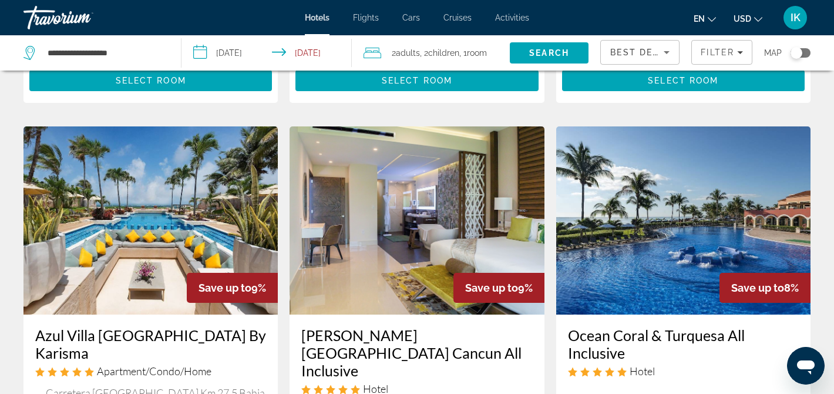
click at [441, 213] on img "Main content" at bounding box center [417, 220] width 254 height 188
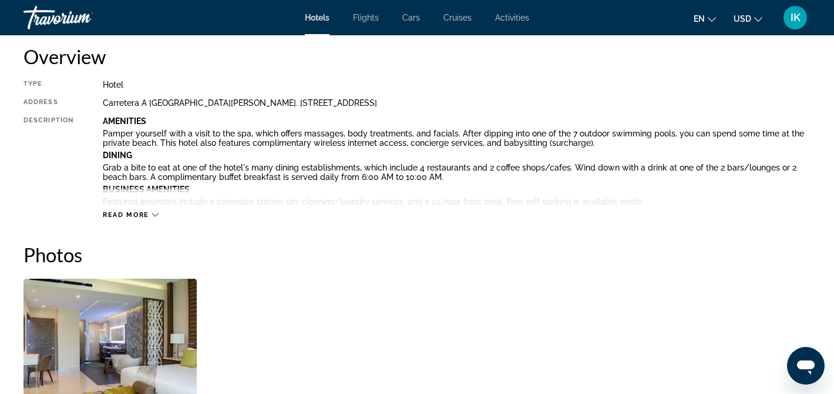
scroll to position [402, 0]
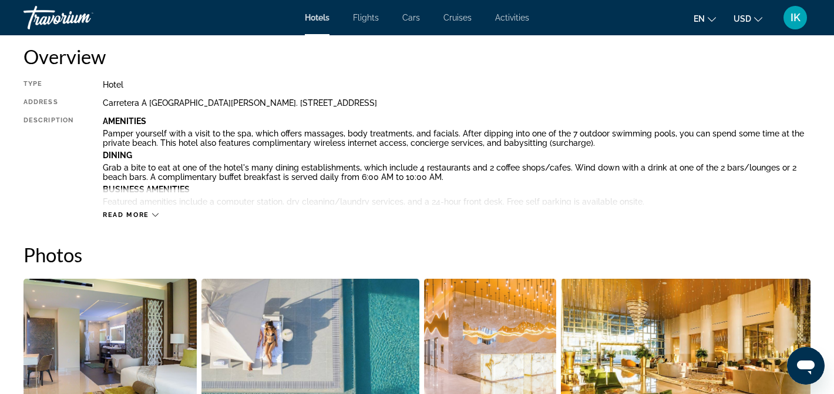
click at [152, 210] on button "Read more" at bounding box center [131, 214] width 56 height 9
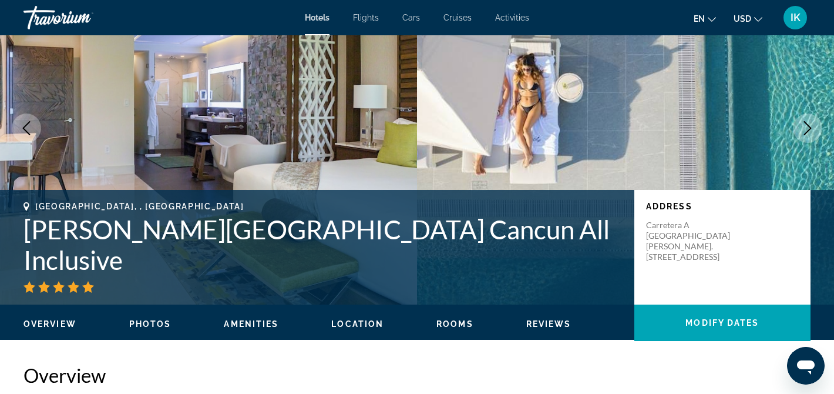
scroll to position [85, 0]
